Goal: Task Accomplishment & Management: Use online tool/utility

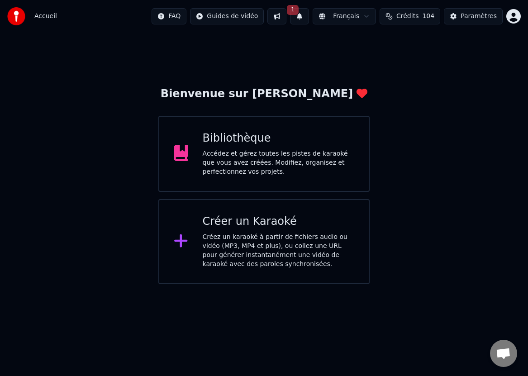
click at [236, 228] on div "Créer un Karaoké" at bounding box center [278, 221] width 151 height 14
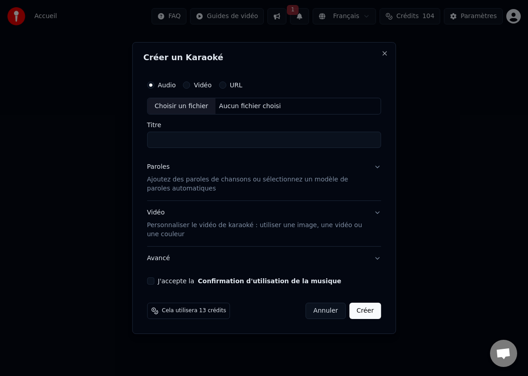
drag, startPoint x: 239, startPoint y: 105, endPoint x: 243, endPoint y: 111, distance: 7.3
click at [242, 110] on div "Aucun fichier choisi" at bounding box center [249, 106] width 69 height 9
type input "**********"
click at [152, 279] on button "J'accepte la Confirmation d'utilisation de la musique" at bounding box center [150, 280] width 7 height 7
click at [192, 179] on p "Ajoutez des paroles de chansons ou sélectionnez un modèle de paroles automatiqu…" at bounding box center [257, 184] width 220 height 18
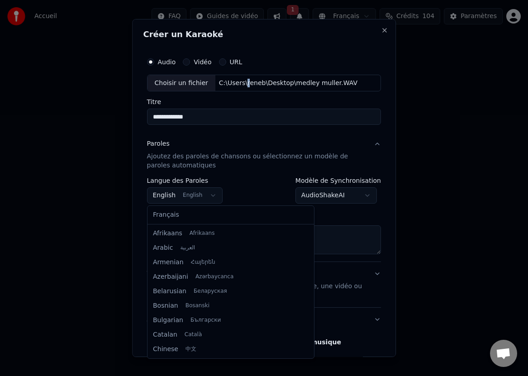
click at [211, 193] on body "**********" at bounding box center [264, 142] width 528 height 284
select select "**"
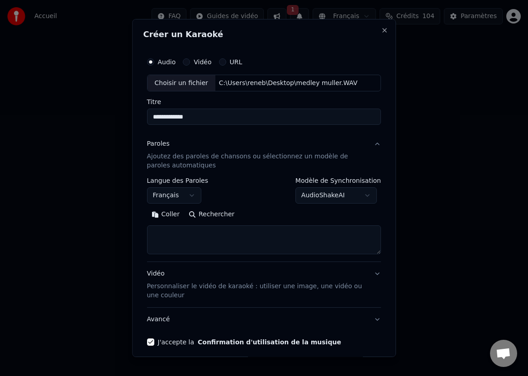
click at [161, 231] on textarea at bounding box center [264, 239] width 234 height 29
paste textarea "**********"
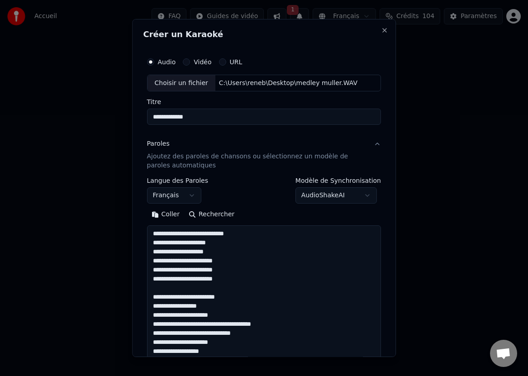
scroll to position [978, 0]
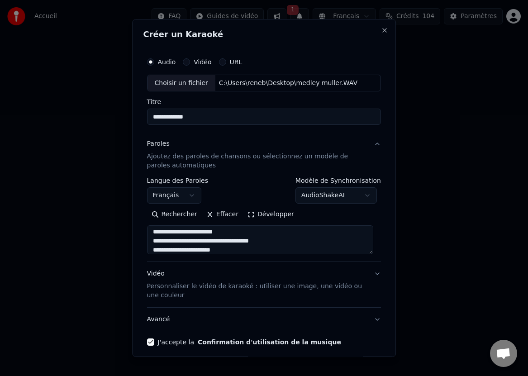
type textarea "**********"
click at [259, 212] on button "Développer" at bounding box center [271, 214] width 56 height 14
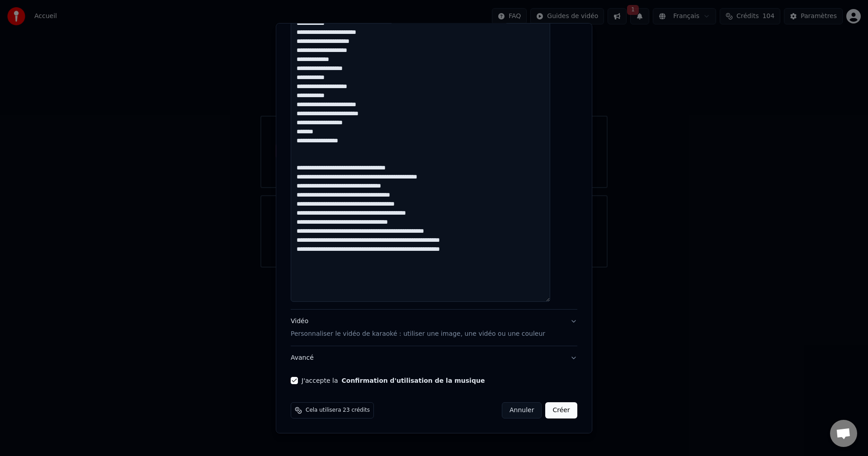
scroll to position [1, 0]
click at [546, 410] on button "Créer" at bounding box center [562, 410] width 32 height 16
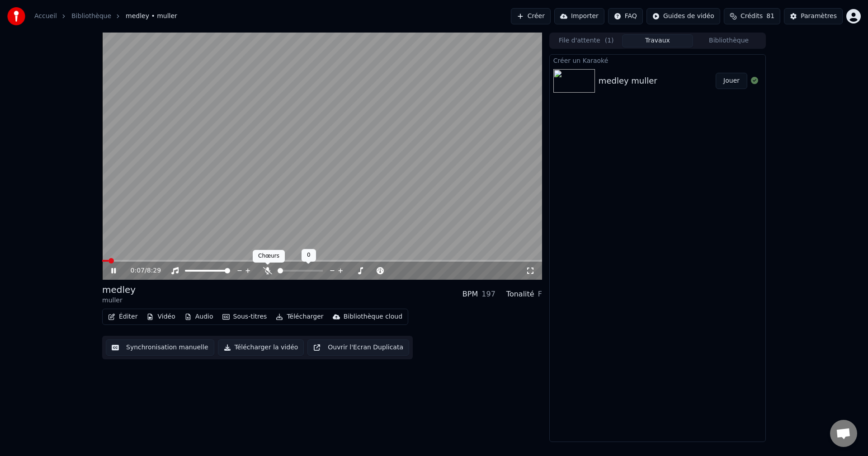
click at [266, 269] on icon at bounding box center [267, 270] width 9 height 7
click at [733, 81] on button "Jouer" at bounding box center [732, 81] width 32 height 16
click at [716, 73] on button "Jouer" at bounding box center [732, 81] width 32 height 16
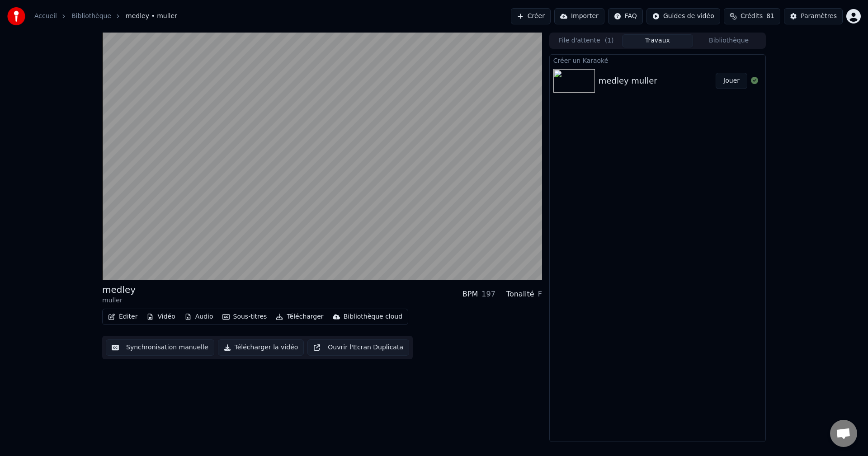
click at [716, 73] on button "Jouer" at bounding box center [732, 81] width 32 height 16
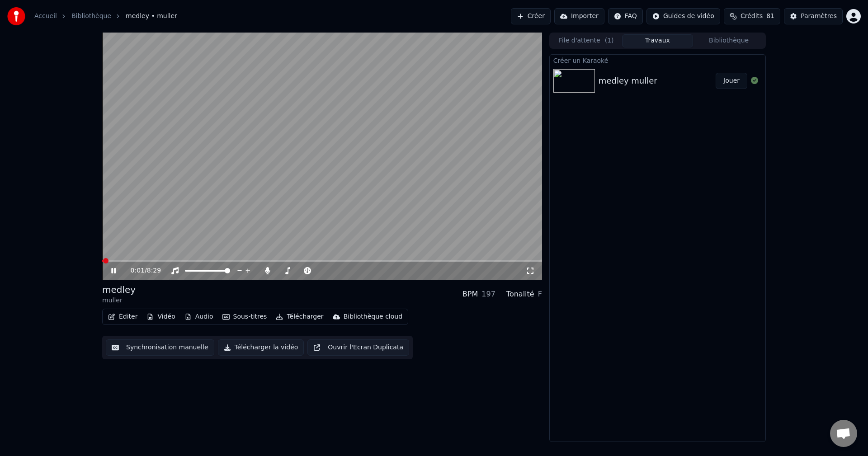
click at [112, 268] on icon at bounding box center [119, 270] width 21 height 7
click at [165, 261] on span at bounding box center [322, 261] width 440 height 2
click at [147, 260] on span at bounding box center [136, 261] width 69 height 2
click at [264, 271] on icon at bounding box center [267, 270] width 9 height 7
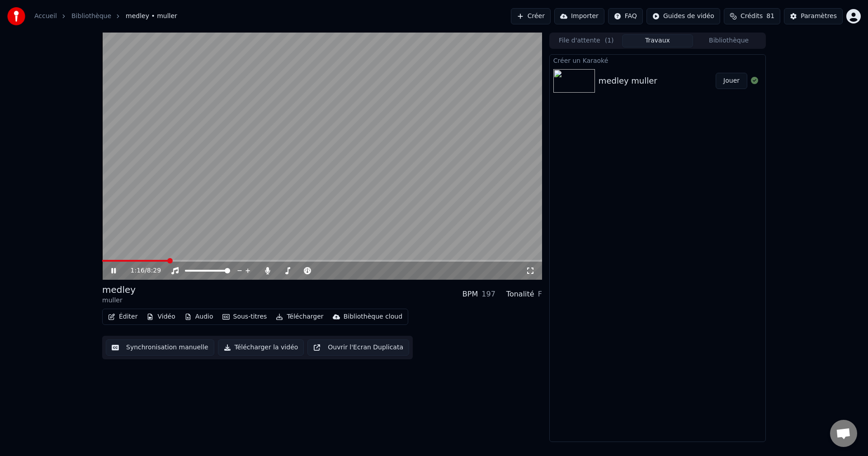
click at [733, 80] on button "Jouer" at bounding box center [732, 81] width 32 height 16
click at [267, 269] on icon at bounding box center [267, 270] width 5 height 7
click at [267, 269] on icon at bounding box center [267, 270] width 9 height 7
click at [265, 269] on icon at bounding box center [267, 270] width 9 height 7
click at [107, 262] on span at bounding box center [108, 260] width 5 height 5
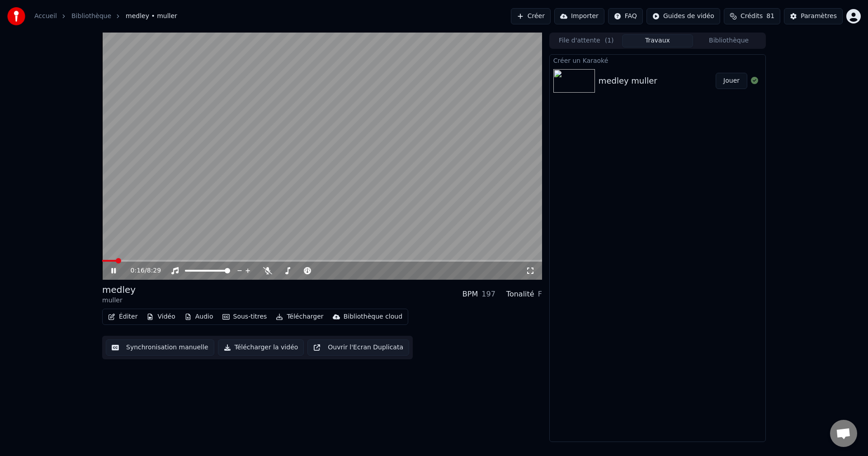
click at [733, 80] on button "Jouer" at bounding box center [732, 81] width 32 height 16
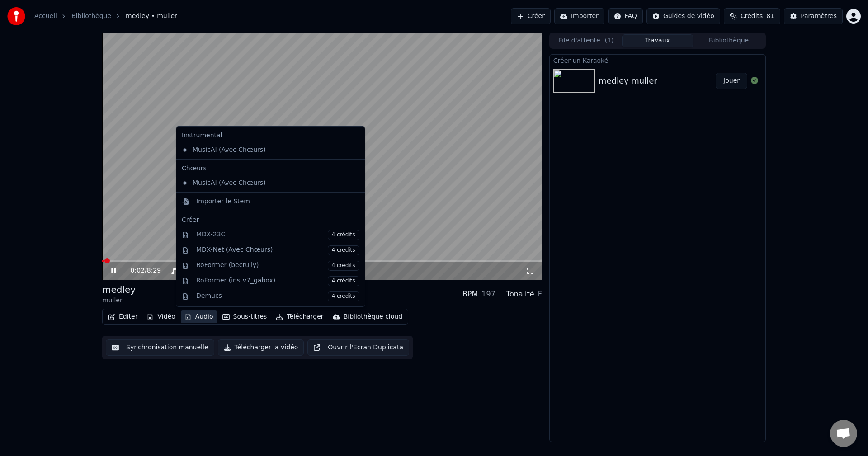
click at [203, 319] on button "Audio" at bounding box center [199, 317] width 36 height 13
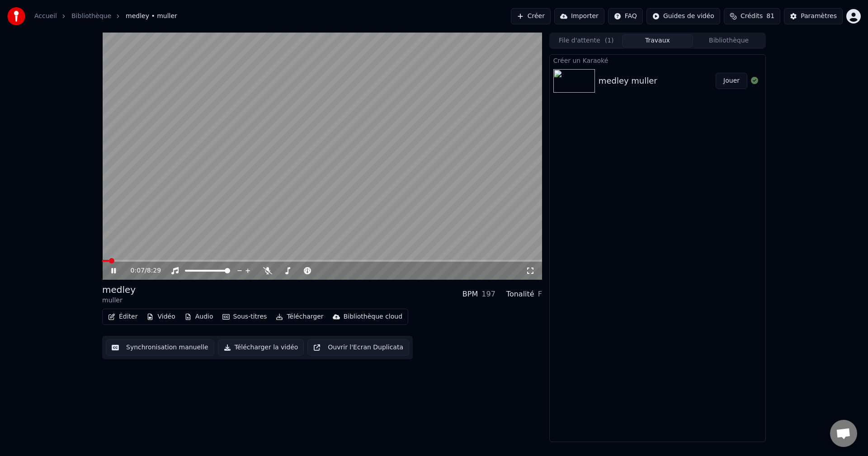
click at [470, 368] on div "0:07 / 8:29 medley muller BPM 197 Tonalité F Éditer Vidéo Audio Sous-titres Tél…" at bounding box center [322, 238] width 440 height 410
click at [268, 271] on icon at bounding box center [267, 270] width 9 height 7
click at [266, 265] on span at bounding box center [267, 265] width 5 height 5
click at [266, 269] on icon at bounding box center [267, 270] width 9 height 7
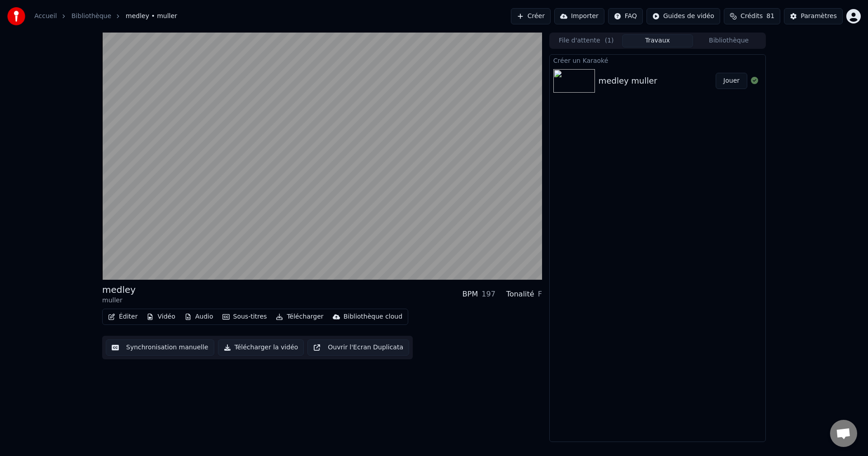
click at [124, 316] on button "Éditer" at bounding box center [122, 317] width 37 height 13
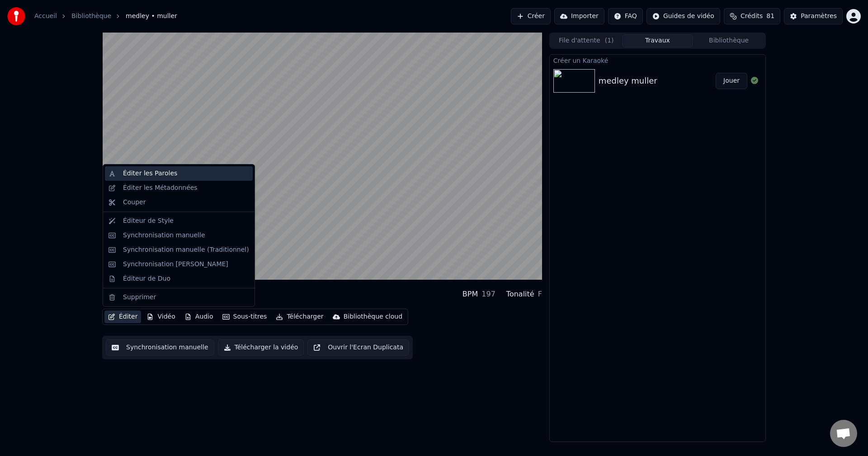
click at [134, 173] on div "Éditer les Paroles" at bounding box center [150, 173] width 54 height 9
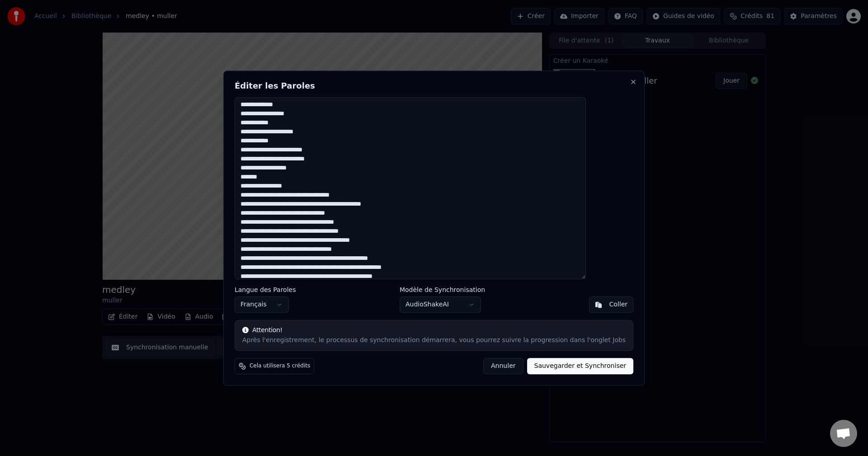
scroll to position [729, 0]
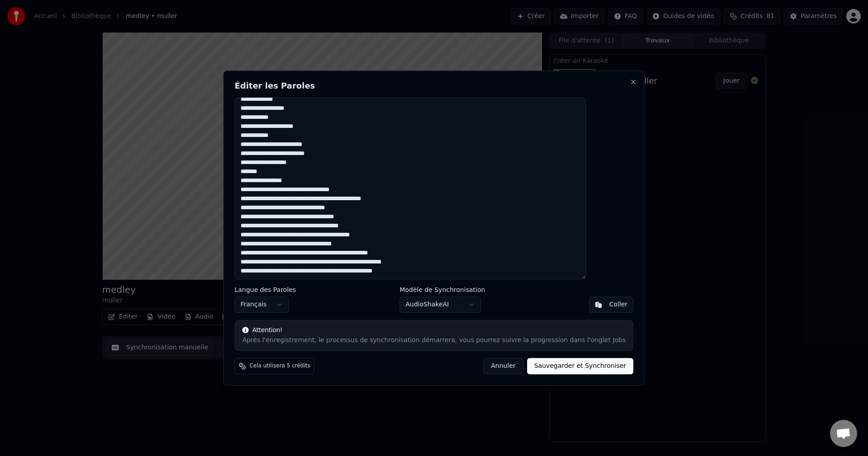
click at [492, 366] on button "Annuler" at bounding box center [503, 366] width 40 height 16
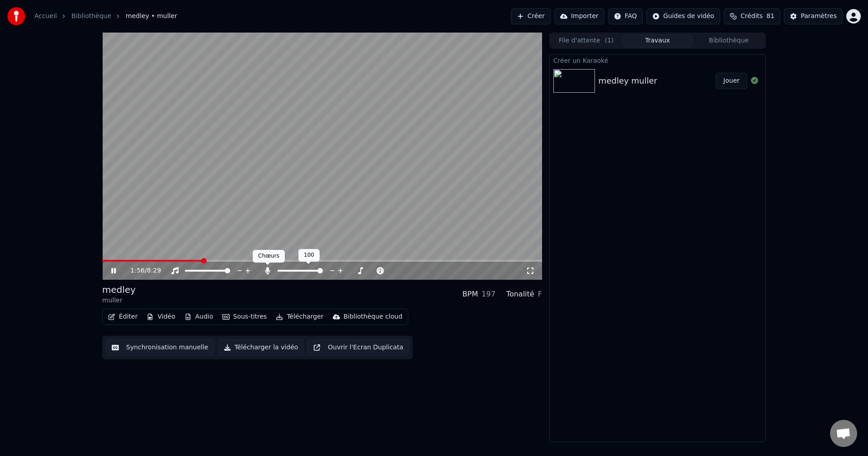
click at [267, 271] on icon at bounding box center [267, 270] width 5 height 7
click at [267, 271] on icon at bounding box center [267, 270] width 9 height 7
click at [267, 273] on icon at bounding box center [267, 270] width 5 height 7
click at [266, 270] on icon at bounding box center [267, 270] width 9 height 7
click at [265, 271] on icon at bounding box center [267, 270] width 5 height 7
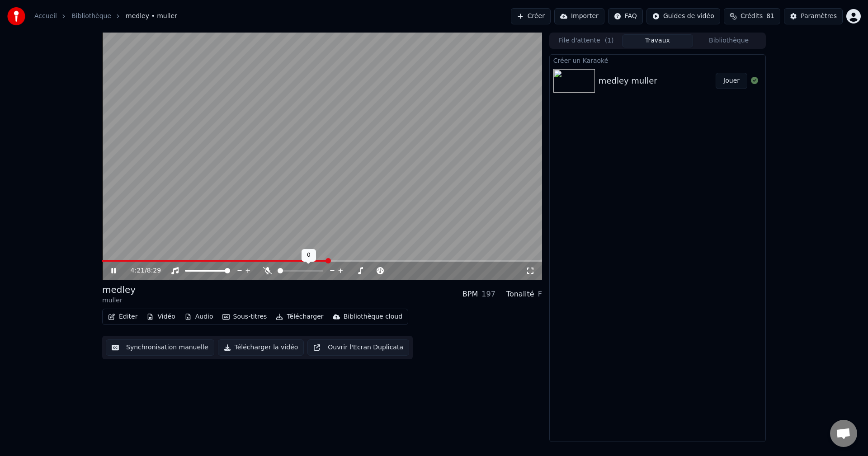
click at [265, 271] on icon at bounding box center [267, 270] width 9 height 7
click at [265, 269] on icon at bounding box center [267, 270] width 9 height 7
click at [270, 270] on icon at bounding box center [267, 270] width 9 height 7
click at [267, 270] on icon at bounding box center [267, 270] width 9 height 7
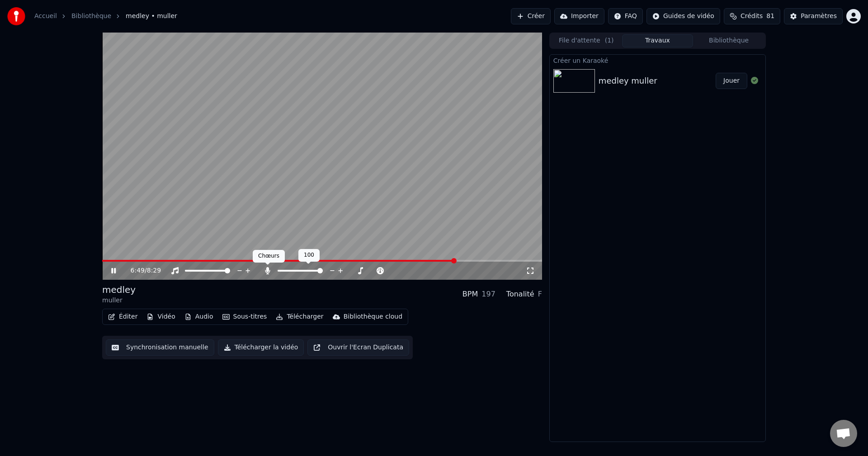
click at [265, 271] on icon at bounding box center [267, 270] width 5 height 7
click at [443, 261] on span at bounding box center [279, 261] width 355 height 2
click at [267, 269] on icon at bounding box center [267, 270] width 9 height 7
click at [267, 269] on icon at bounding box center [267, 270] width 5 height 7
click at [426, 260] on span at bounding box center [264, 261] width 324 height 2
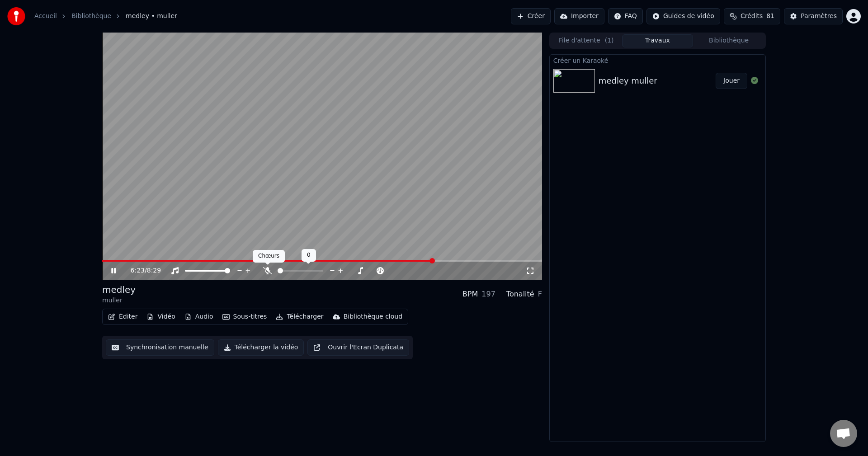
click at [268, 268] on icon at bounding box center [267, 270] width 9 height 7
click at [267, 269] on icon at bounding box center [267, 270] width 5 height 7
click at [267, 269] on icon at bounding box center [267, 270] width 9 height 7
click at [268, 270] on icon at bounding box center [267, 270] width 5 height 7
click at [268, 270] on icon at bounding box center [267, 270] width 9 height 7
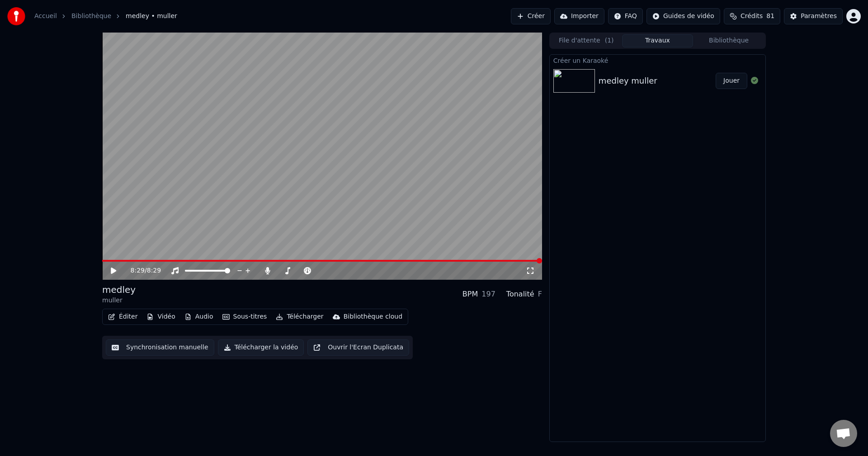
click at [112, 270] on icon at bounding box center [113, 271] width 5 height 6
click at [269, 270] on icon at bounding box center [267, 270] width 5 height 7
click at [116, 269] on icon at bounding box center [113, 270] width 5 height 5
click at [301, 316] on button "Télécharger" at bounding box center [299, 317] width 55 height 13
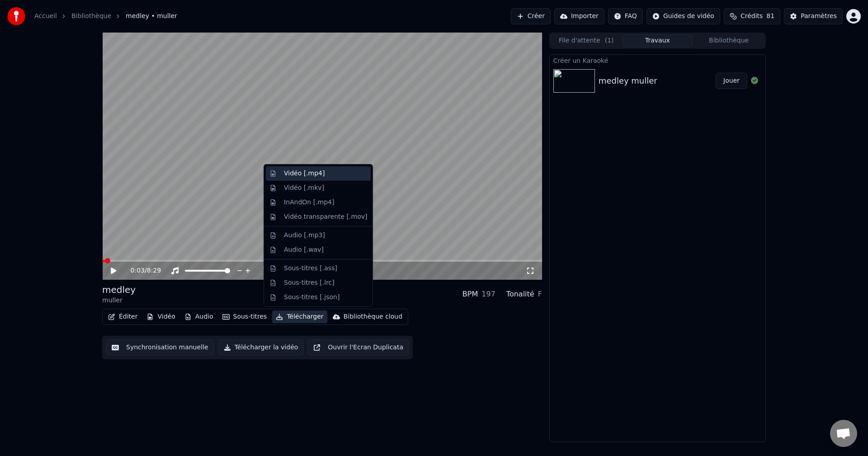
drag, startPoint x: 307, startPoint y: 175, endPoint x: 311, endPoint y: 172, distance: 5.5
click at [309, 173] on div "Vidéo [.mp4]" at bounding box center [304, 173] width 41 height 9
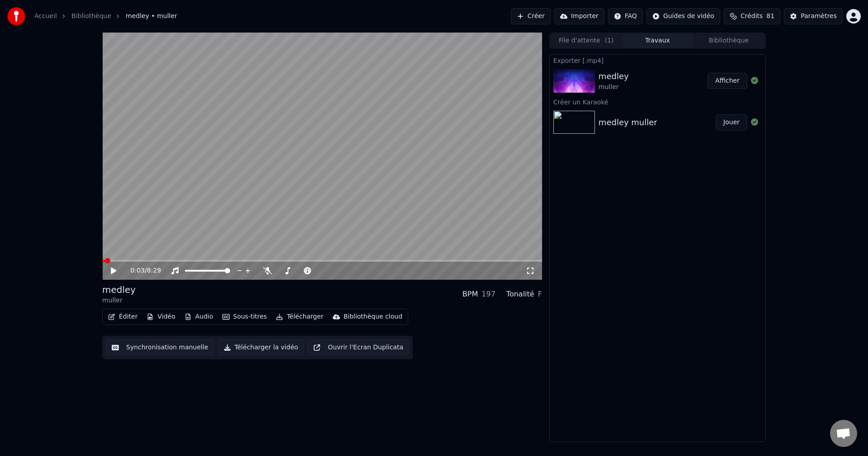
click at [729, 83] on button "Afficher" at bounding box center [728, 81] width 40 height 16
